Goal: Task Accomplishment & Management: Complete application form

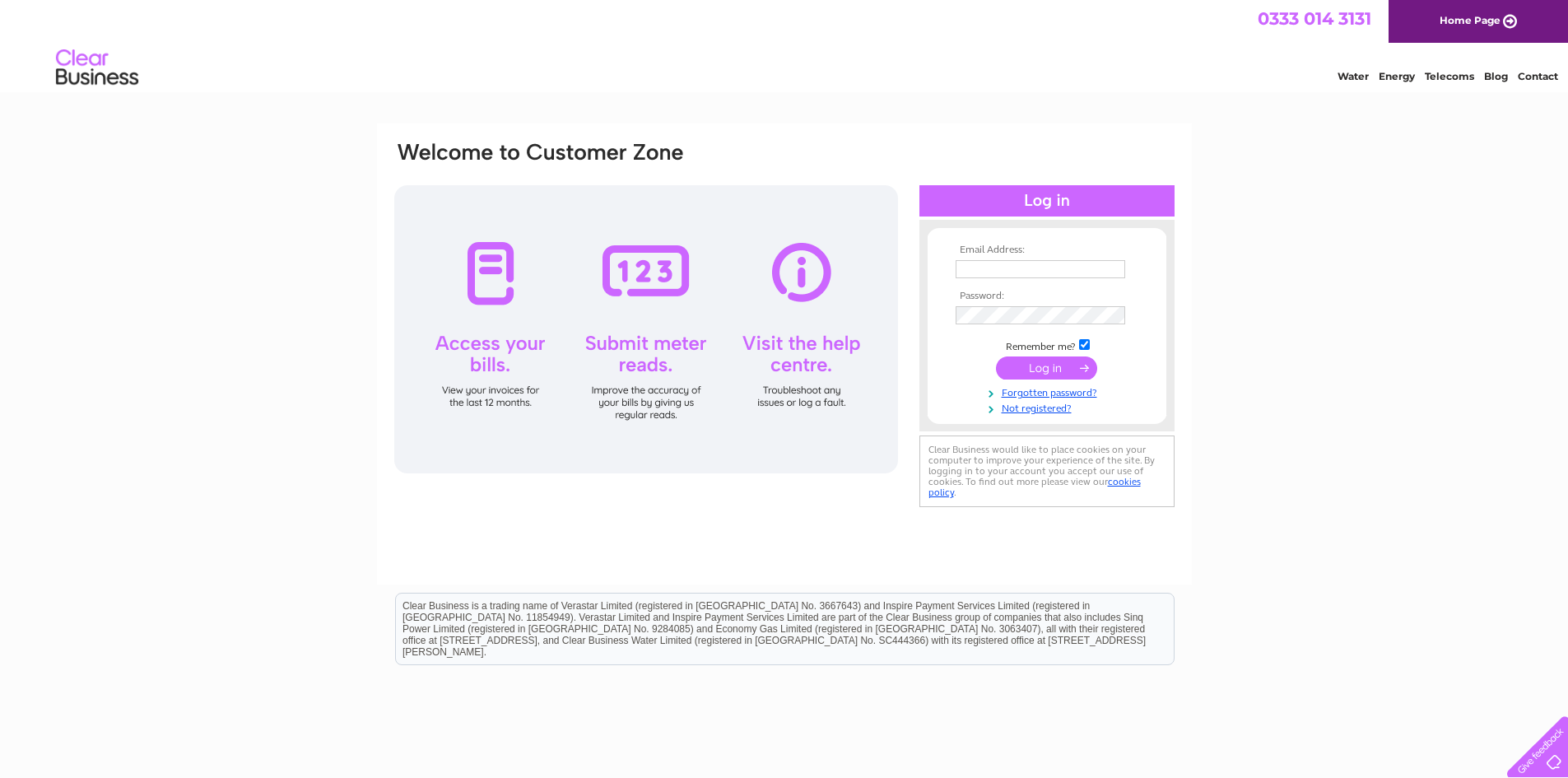
type input "john@highlandfoodanddrinkclub.com"
click at [1010, 264] on input "john@highlandfoodanddrinkclub.com" at bounding box center [1041, 270] width 172 height 20
click at [1047, 410] on link "Not registered?" at bounding box center [1049, 408] width 187 height 15
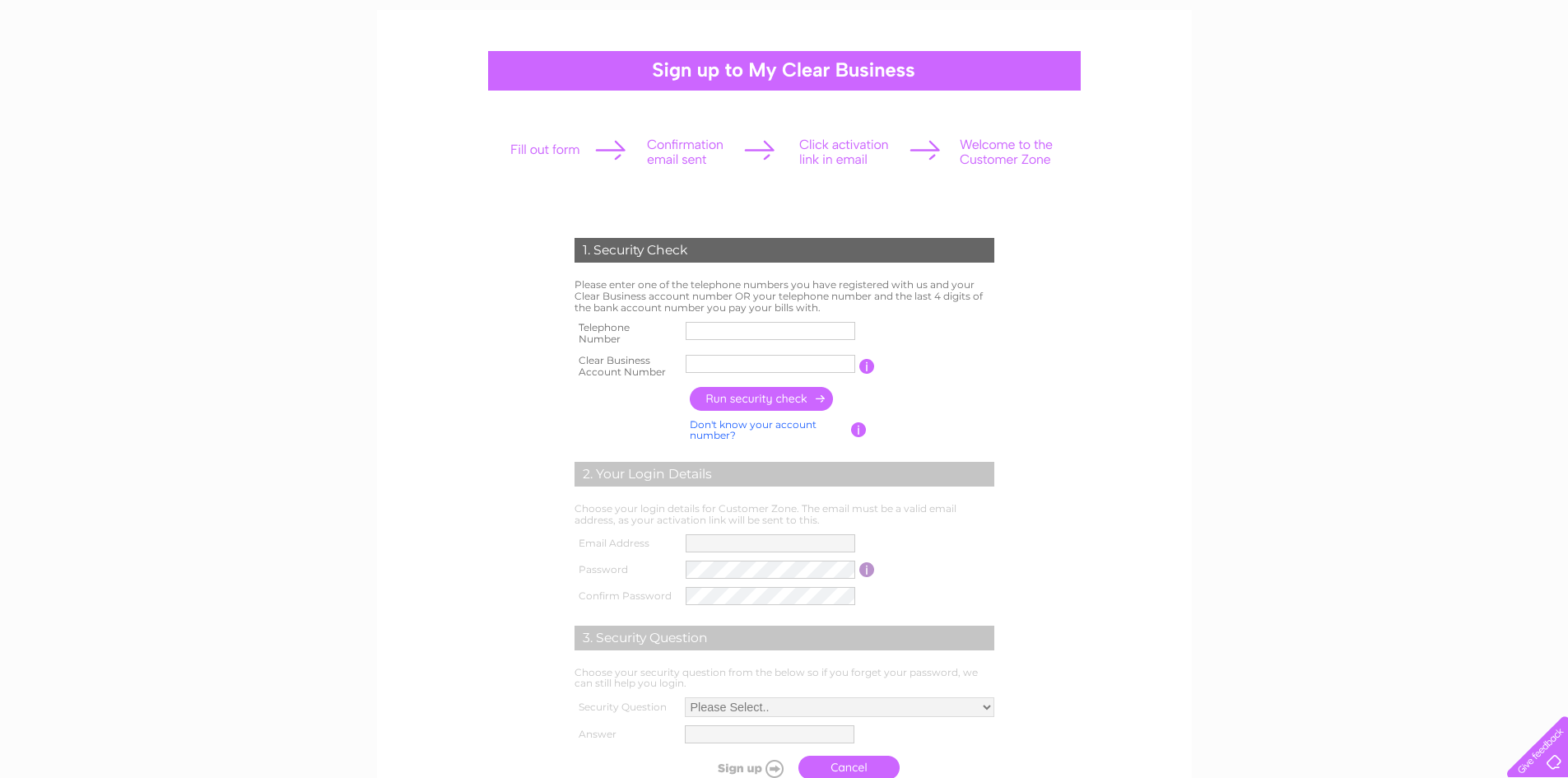
scroll to position [247, 0]
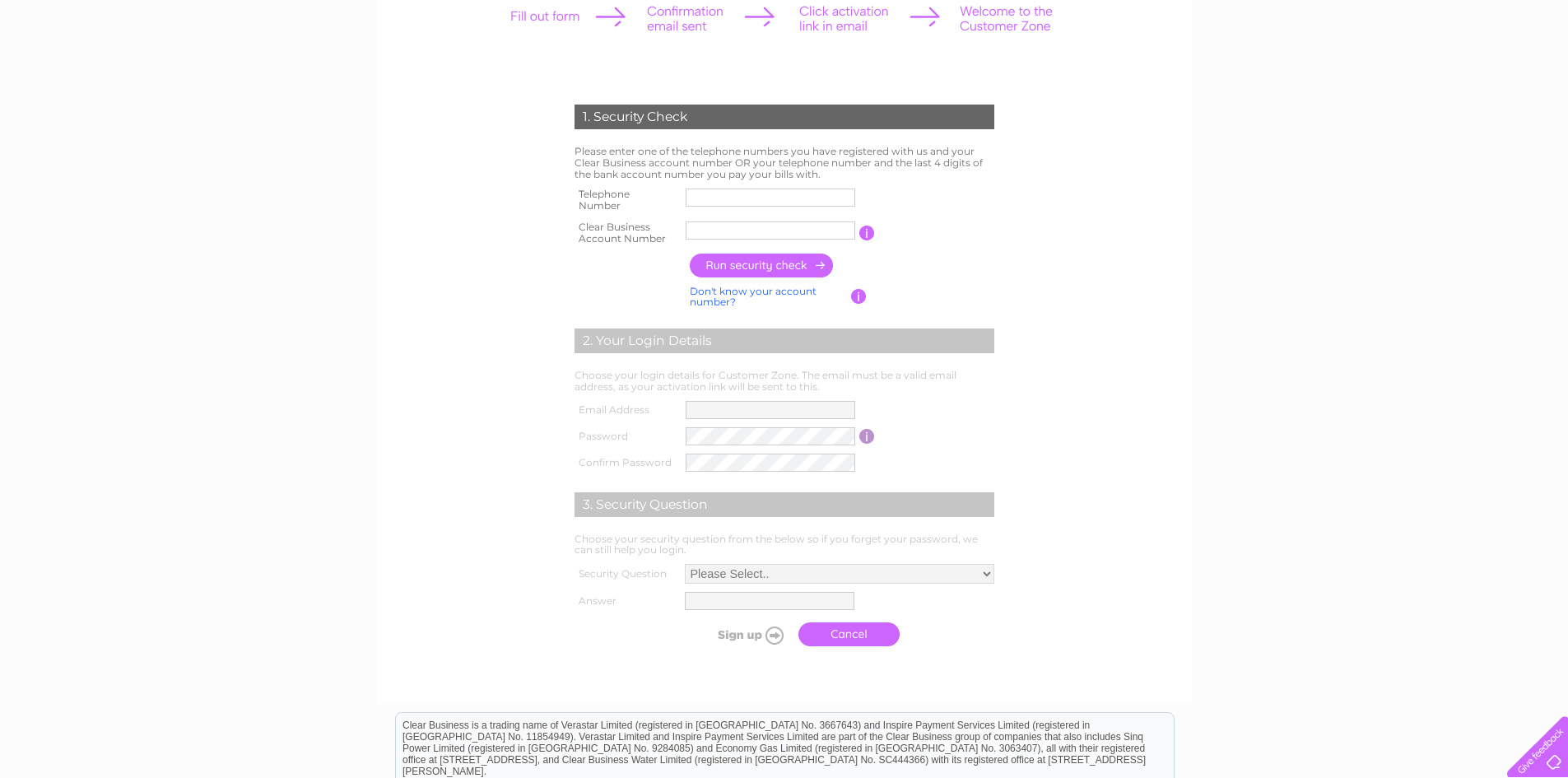
click at [703, 200] on input "text" at bounding box center [770, 198] width 170 height 18
click at [1119, 187] on form "1. Security Check Please enter one of the telephone numbers you have registered…" at bounding box center [784, 380] width 783 height 616
click at [699, 199] on input "text" at bounding box center [771, 198] width 172 height 20
type input "07767733482"
click at [725, 224] on input "text" at bounding box center [771, 230] width 172 height 20
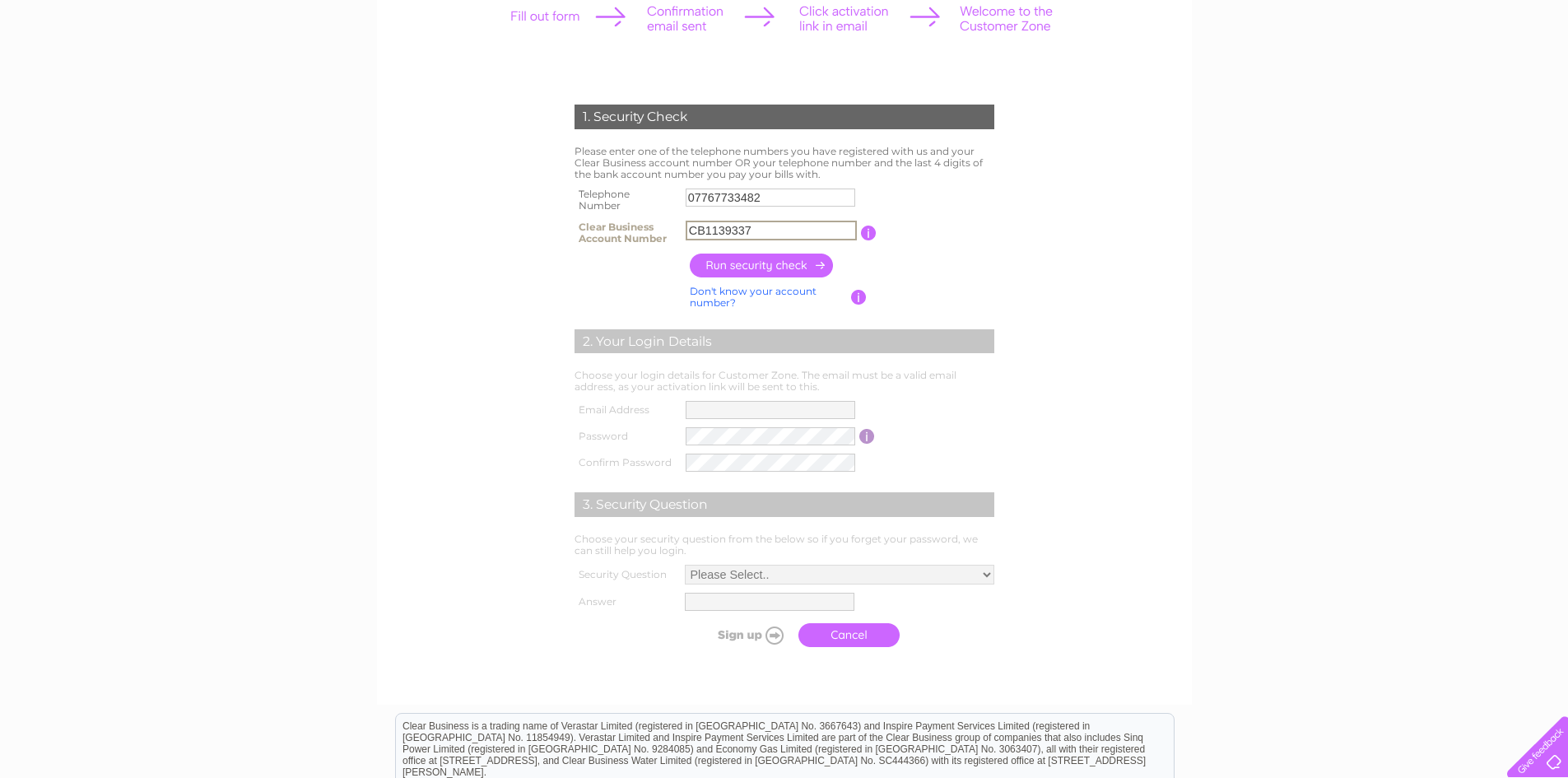
type input "CB1139337"
click at [748, 263] on input "button" at bounding box center [762, 266] width 145 height 23
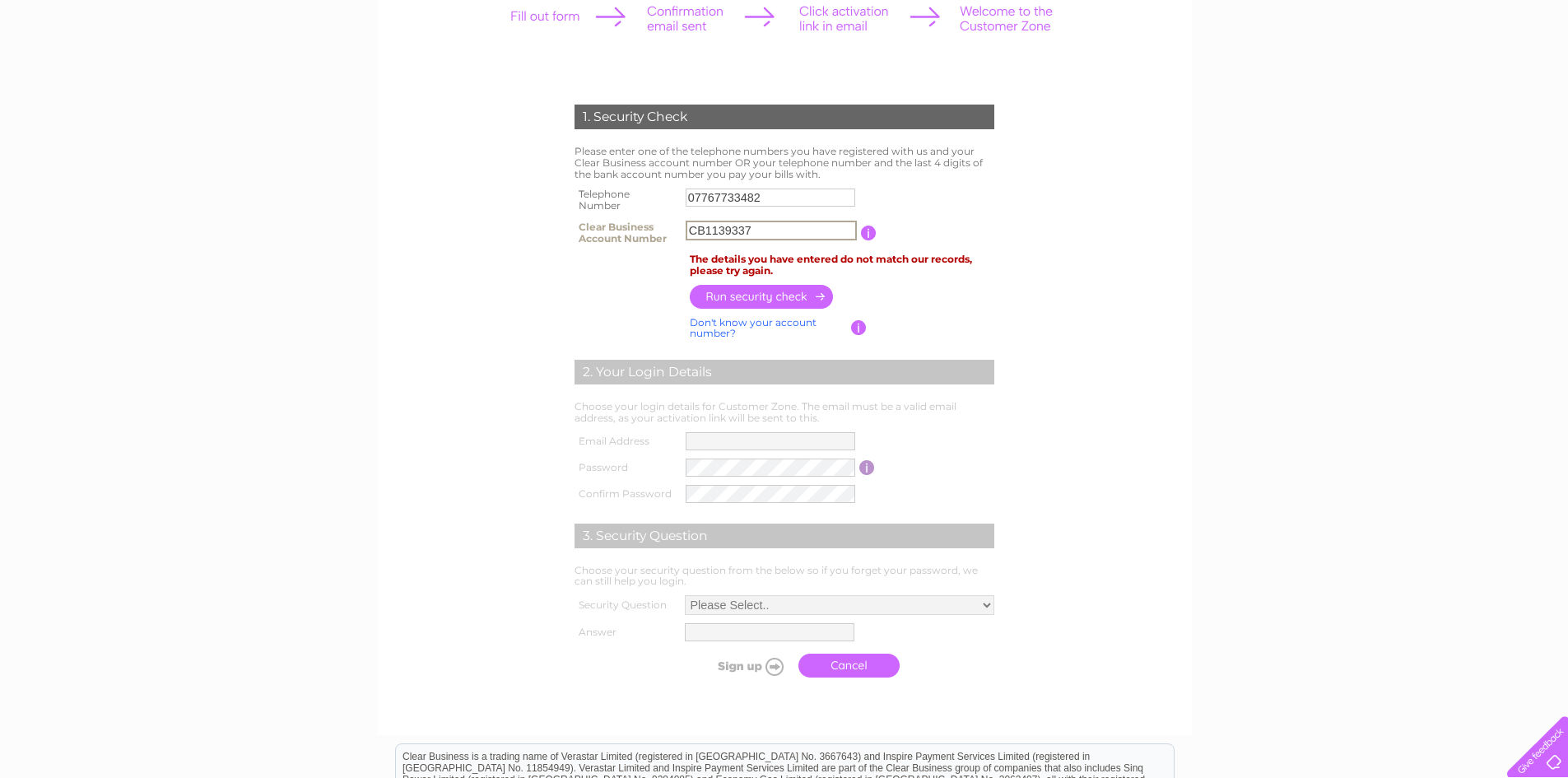
drag, startPoint x: 766, startPoint y: 233, endPoint x: 664, endPoint y: 232, distance: 102.0
click at [667, 233] on tr "Clear Business Account Number CB1139337 You will find your account number on th…" at bounding box center [784, 233] width 428 height 33
type input "5190"
click at [758, 292] on input "button" at bounding box center [762, 296] width 145 height 23
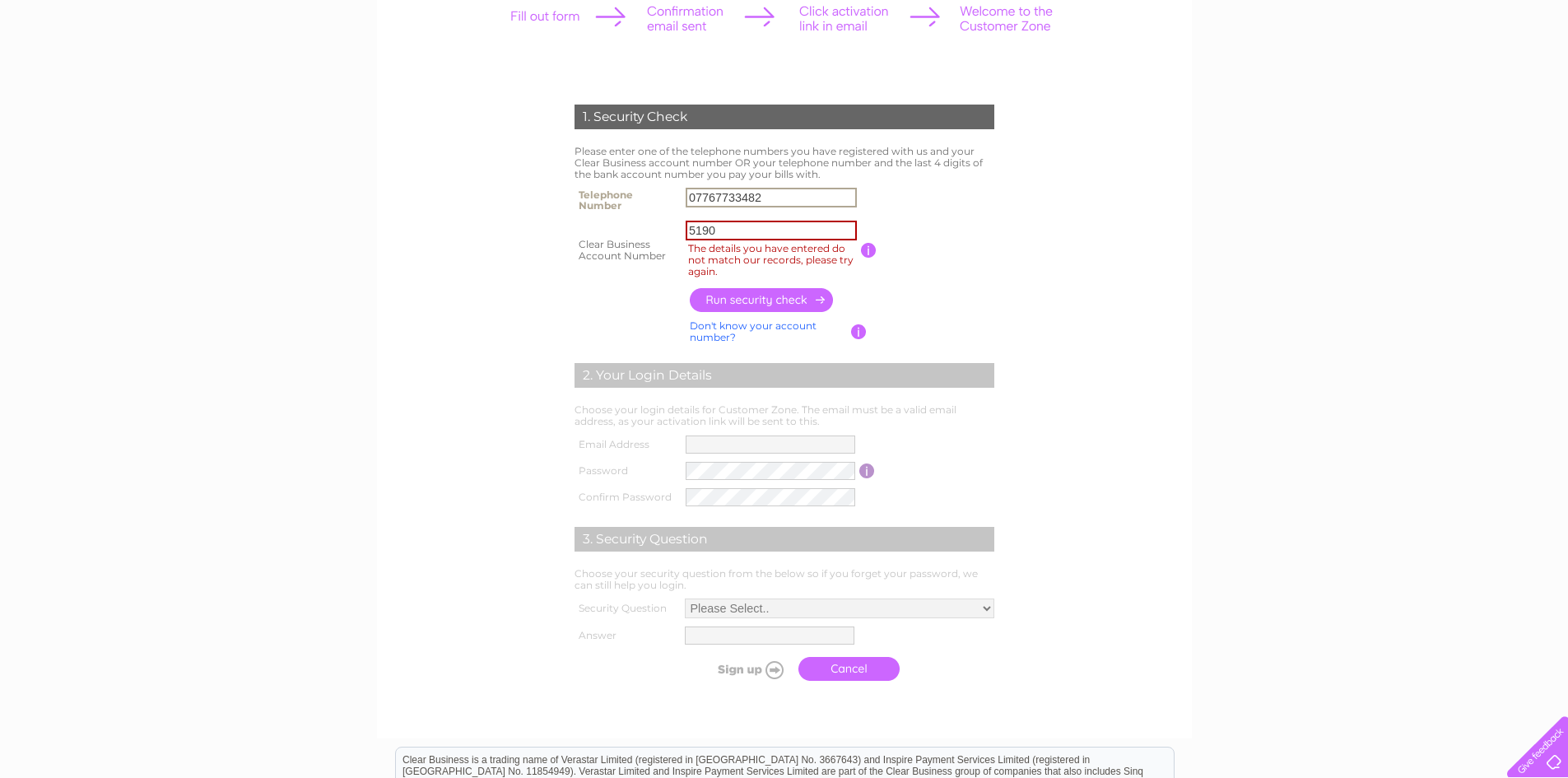
drag, startPoint x: 783, startPoint y: 197, endPoint x: 632, endPoint y: 200, distance: 151.0
click at [632, 200] on tr "Telephone Number 07767733482" at bounding box center [784, 200] width 428 height 33
type input "01862"
drag, startPoint x: 739, startPoint y: 236, endPoint x: 681, endPoint y: 228, distance: 58.5
click at [681, 228] on td "5190 The details you have entered do not match our records, please try again." at bounding box center [770, 250] width 180 height 67
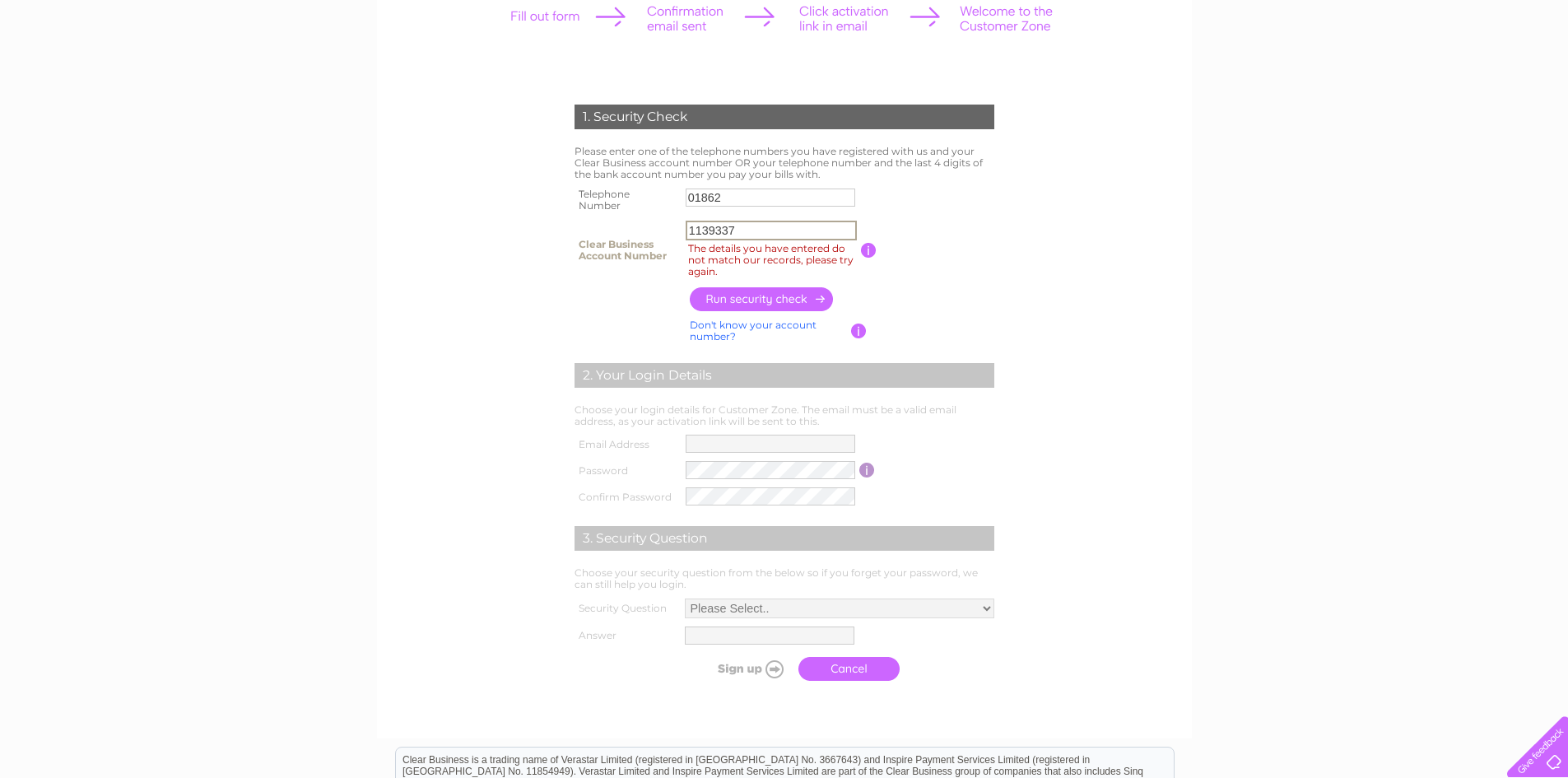
type input "1139337"
drag, startPoint x: 727, startPoint y: 192, endPoint x: 681, endPoint y: 198, distance: 46.4
click at [681, 198] on td "01862" at bounding box center [770, 200] width 180 height 33
click at [745, 298] on input "button" at bounding box center [762, 299] width 145 height 23
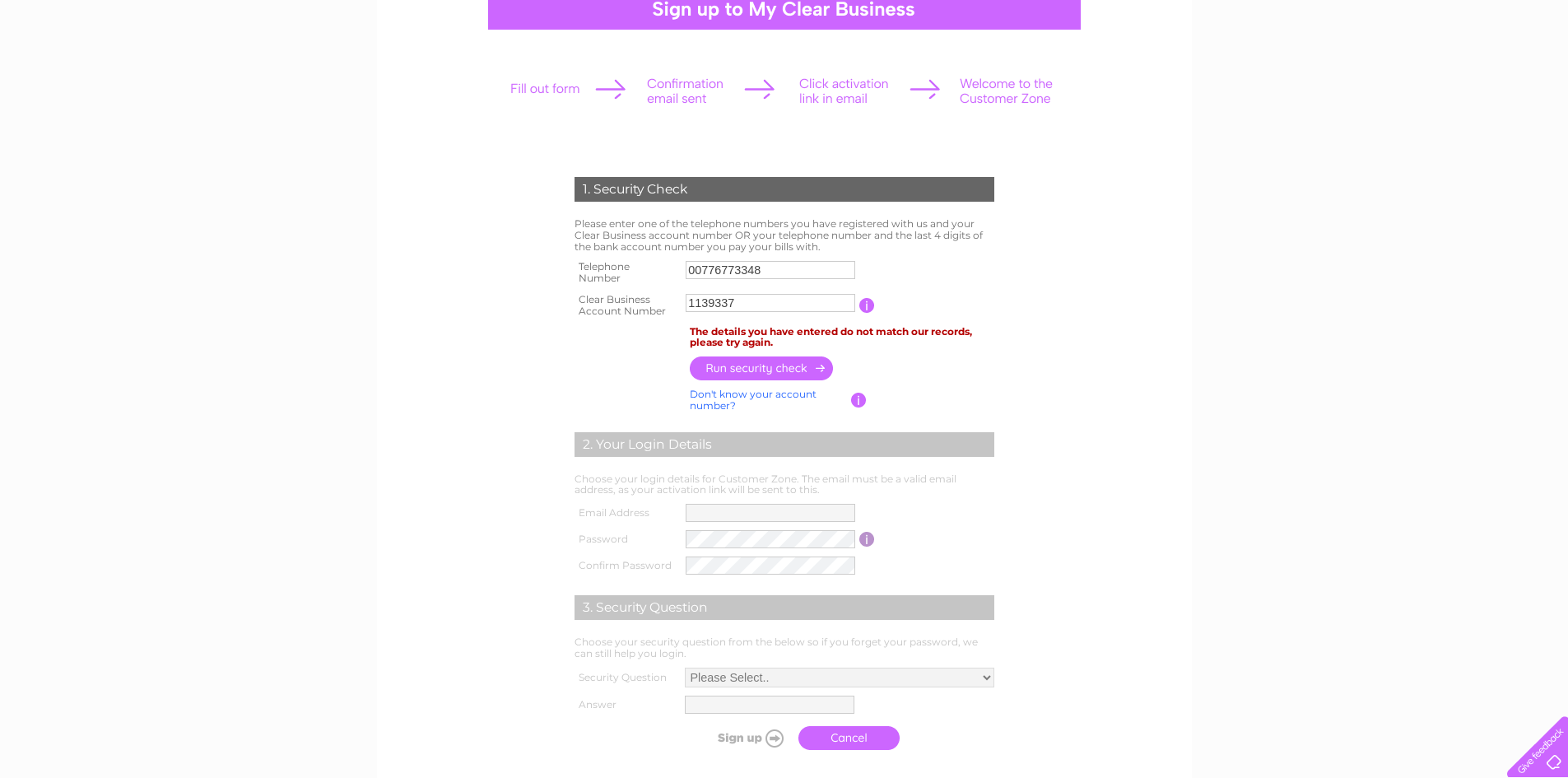
scroll to position [164, 0]
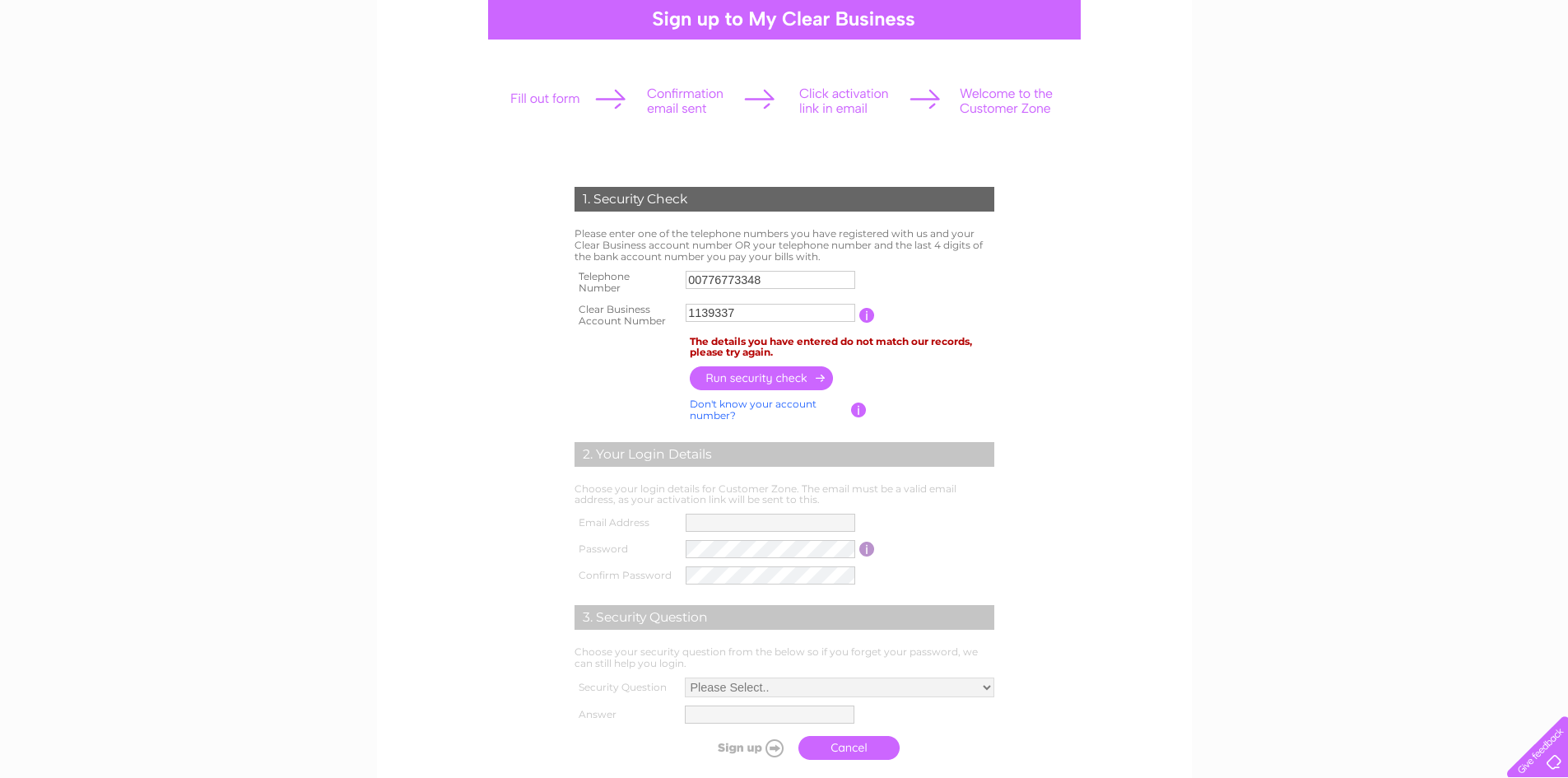
click at [691, 314] on input "1139337" at bounding box center [770, 313] width 170 height 18
drag, startPoint x: 698, startPoint y: 279, endPoint x: 700, endPoint y: 264, distance: 15.1
click at [699, 279] on input "00776773348" at bounding box center [771, 280] width 172 height 20
click at [749, 380] on input "button" at bounding box center [762, 379] width 145 height 23
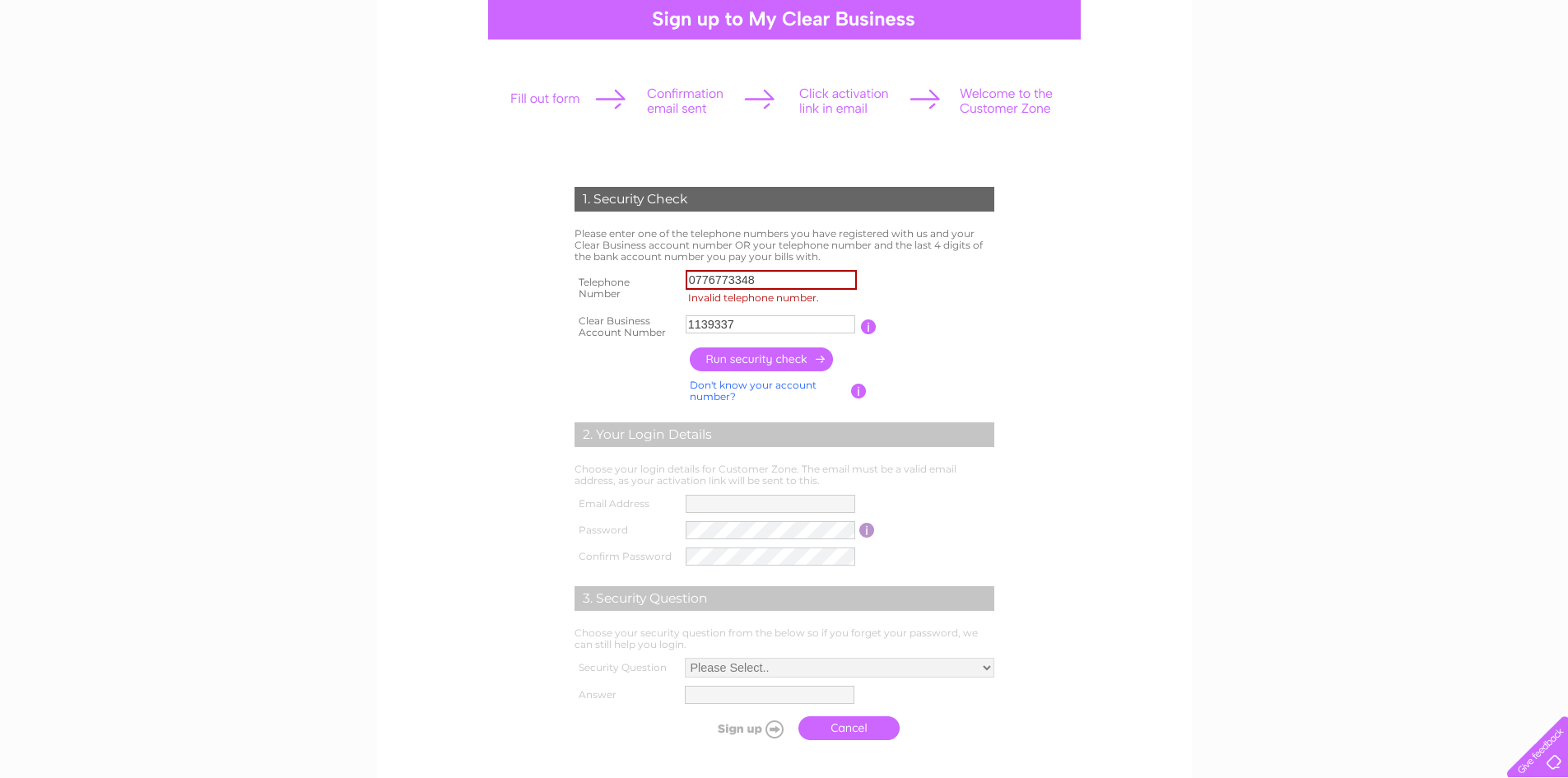
click at [754, 357] on input "button" at bounding box center [762, 360] width 145 height 23
drag, startPoint x: 766, startPoint y: 279, endPoint x: 620, endPoint y: 275, distance: 146.1
click at [620, 275] on tr "Telephone Number 0776773348 Invalid telephone number." at bounding box center [784, 287] width 428 height 44
type input "07767733482"
click at [741, 360] on input "button" at bounding box center [762, 360] width 145 height 23
